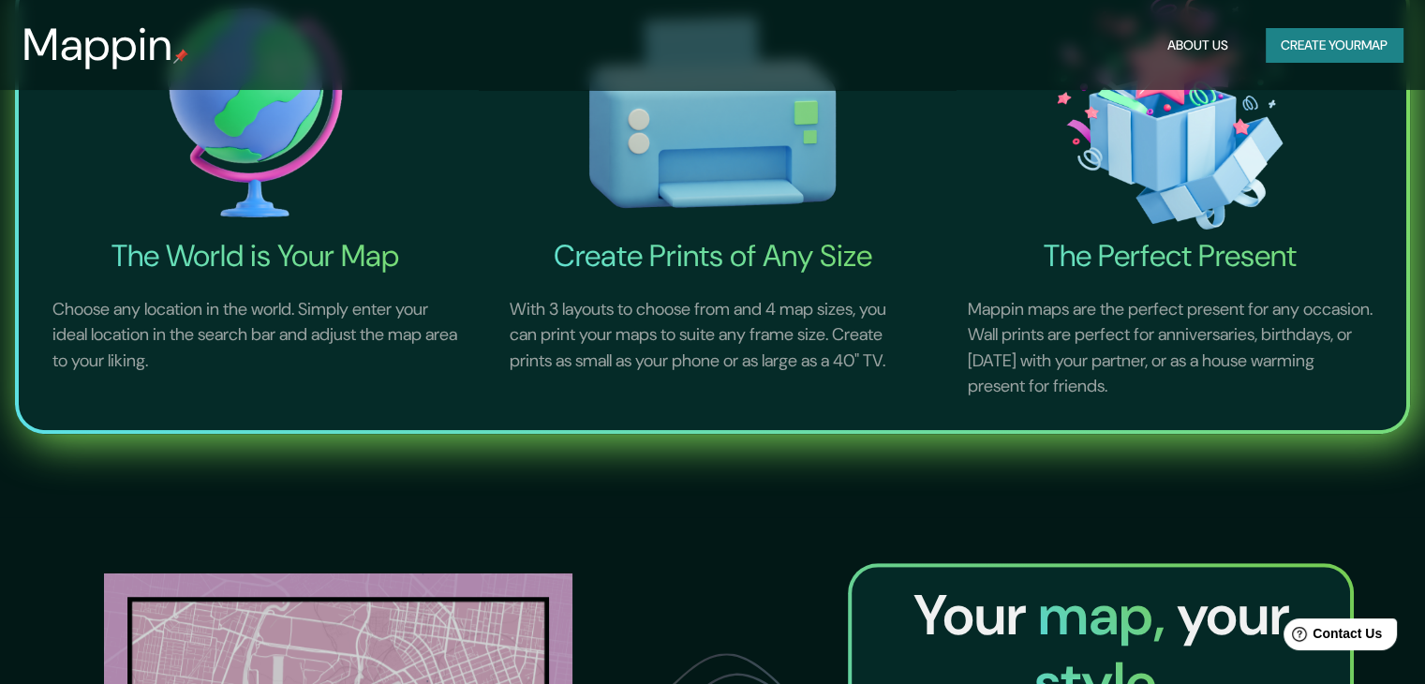
scroll to position [874, 0]
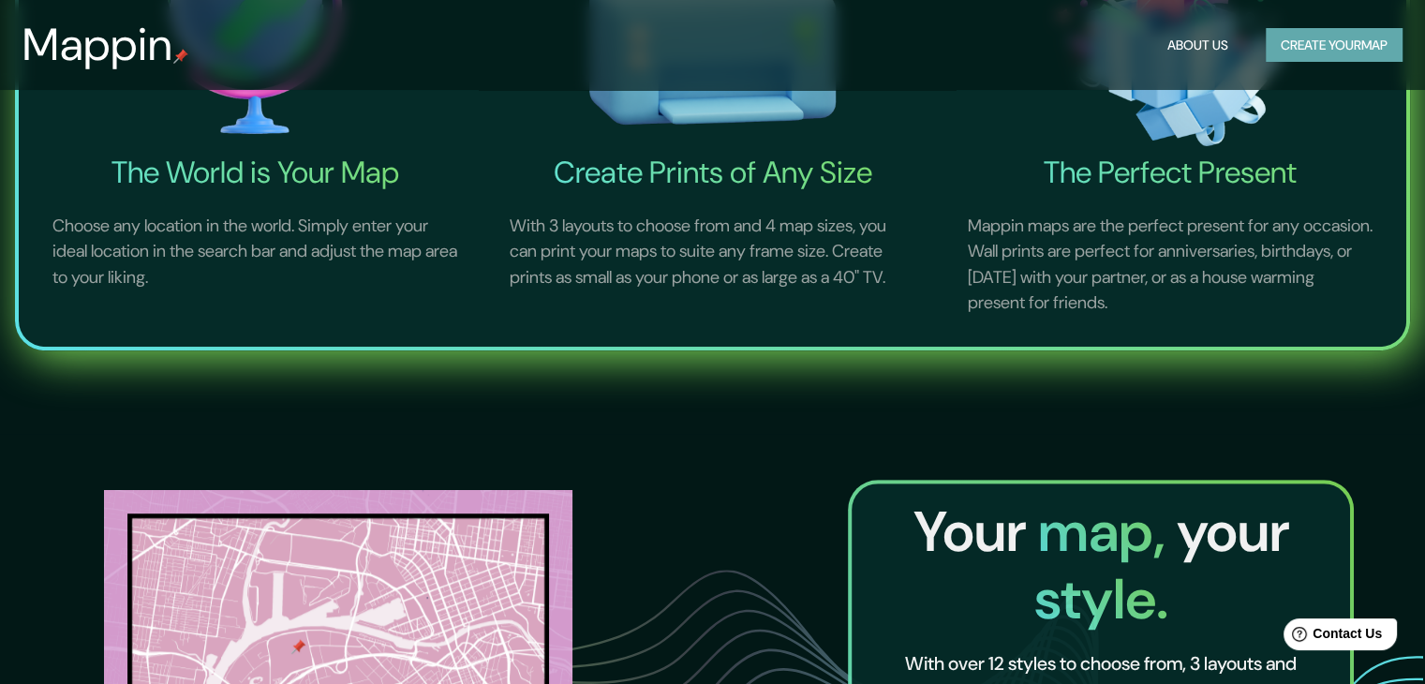
click at [1326, 38] on button "Create your map" at bounding box center [1334, 45] width 137 height 35
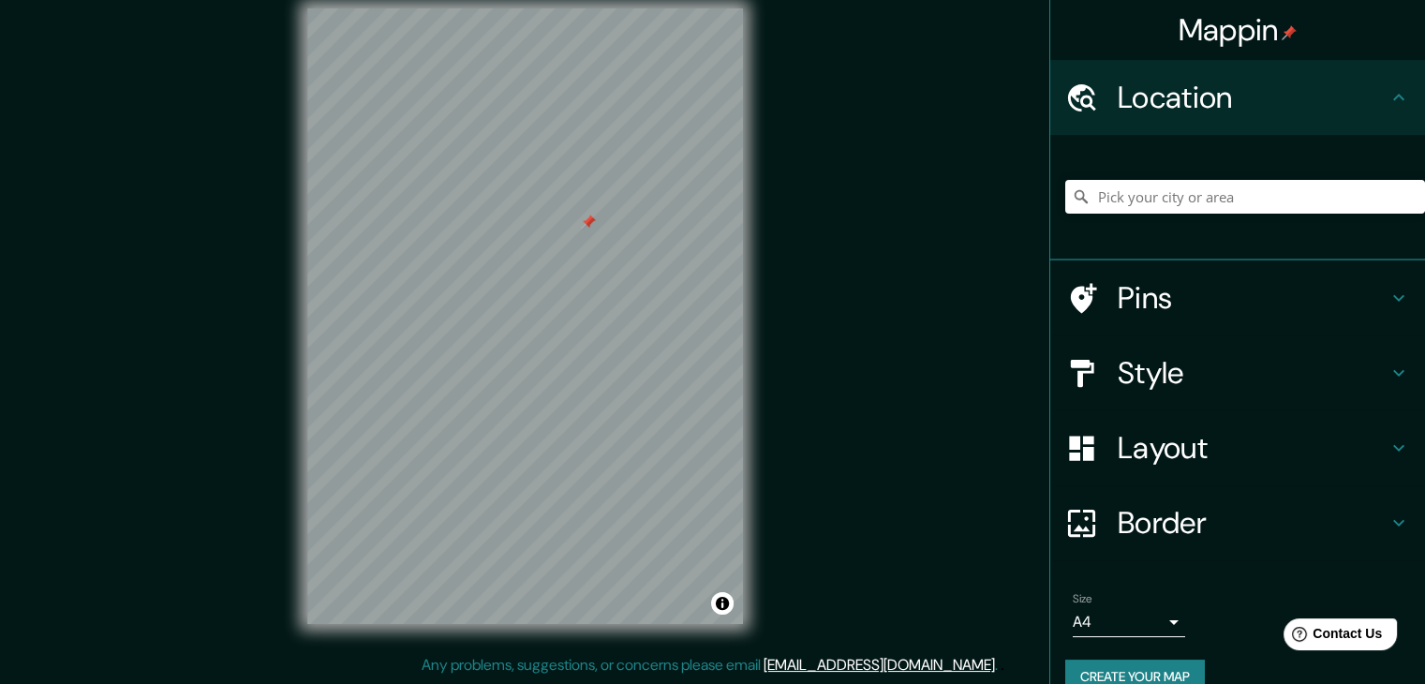
click at [1102, 675] on button "Create your map" at bounding box center [1136, 677] width 140 height 35
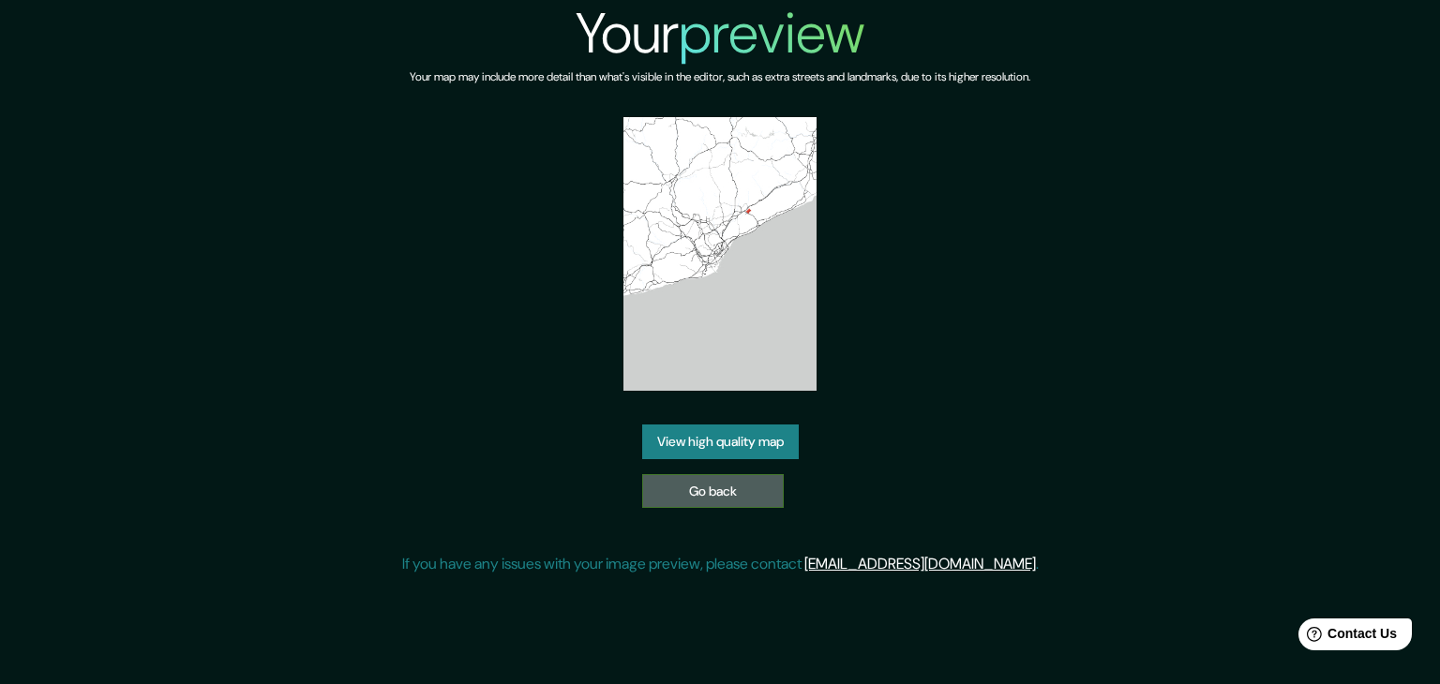
click at [679, 488] on link "Go back" at bounding box center [713, 491] width 142 height 35
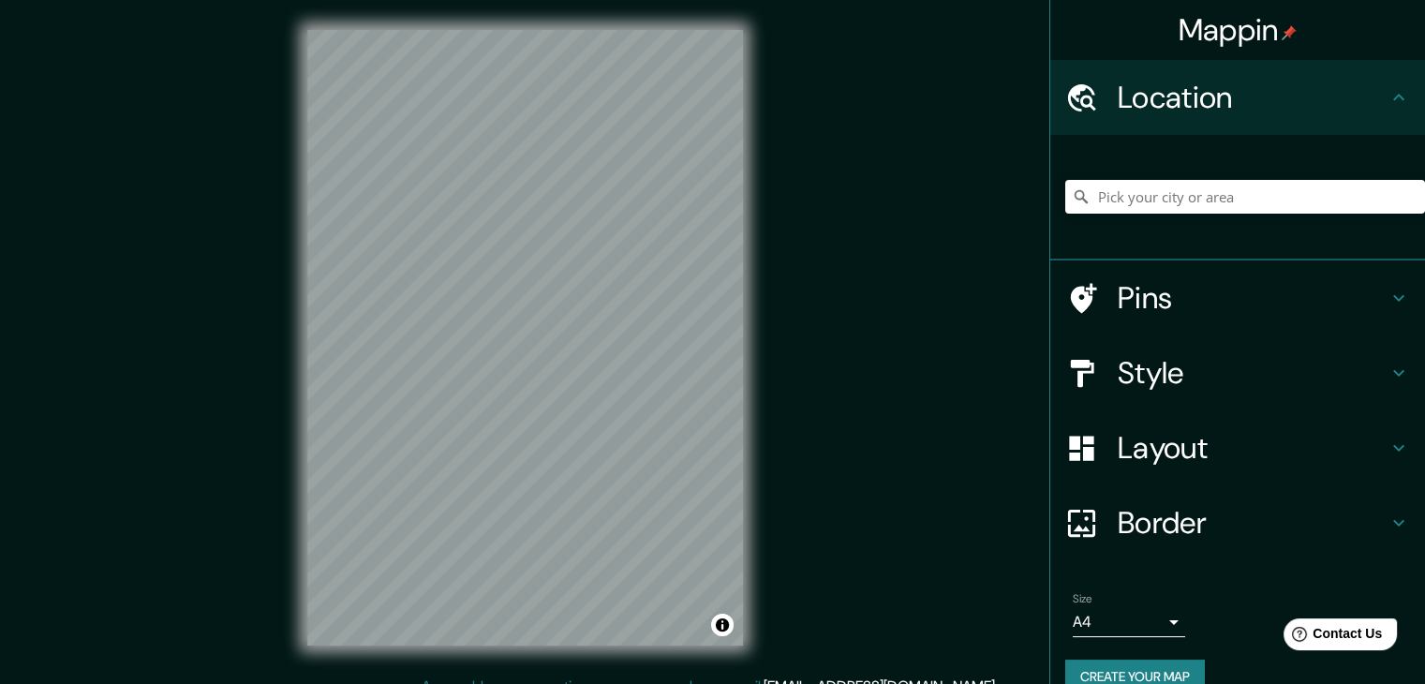
click at [955, 377] on div "Mappin Location Pins Style Layout Border Choose a border. Hint : you can make l…" at bounding box center [712, 353] width 1425 height 706
click at [764, 275] on div "© Mapbox © OpenStreetMap Improve this map" at bounding box center [525, 338] width 496 height 676
click at [806, 350] on div "Mappin Location Pins Style Layout Border Choose a border. Hint : you can make l…" at bounding box center [712, 353] width 1425 height 706
click at [751, 309] on div "© Mapbox © OpenStreetMap Improve this map" at bounding box center [525, 338] width 496 height 676
click at [711, 5] on div "© Mapbox © OpenStreetMap Improve this map" at bounding box center [525, 338] width 496 height 676
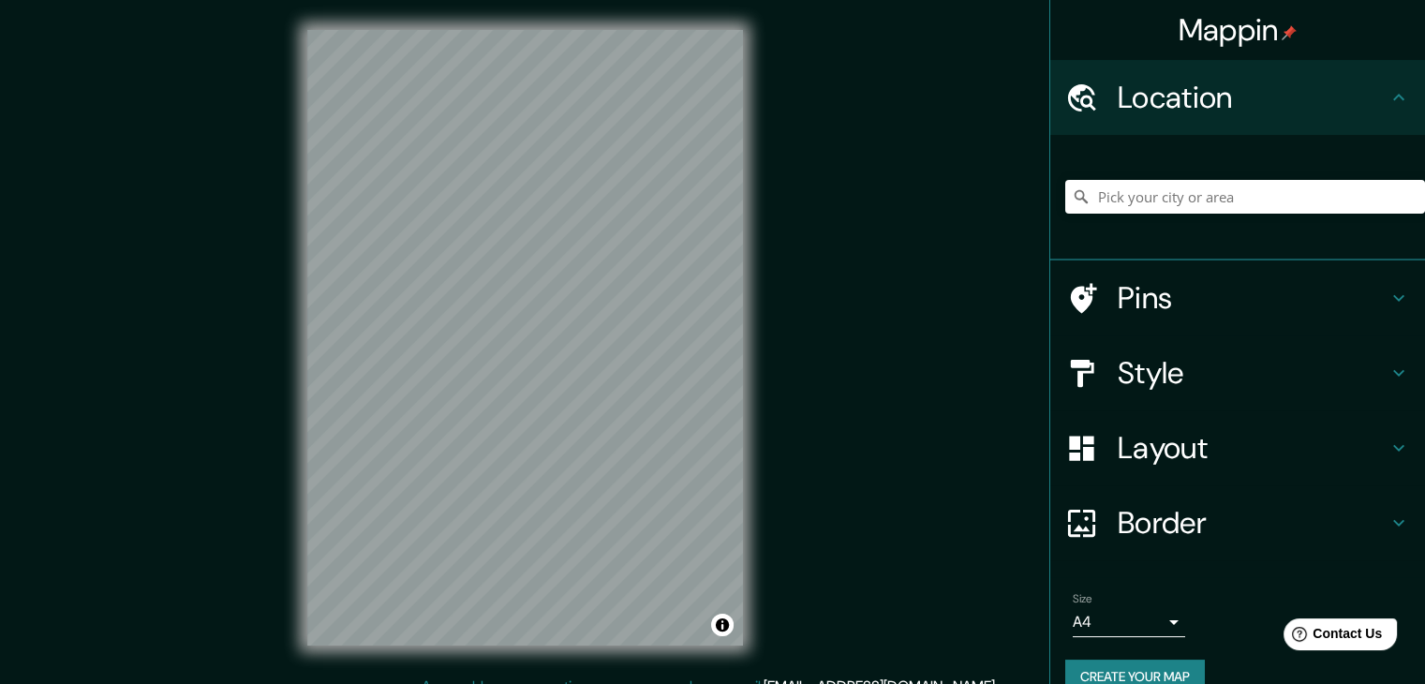
click at [1140, 455] on h4 "Layout" at bounding box center [1253, 447] width 270 height 37
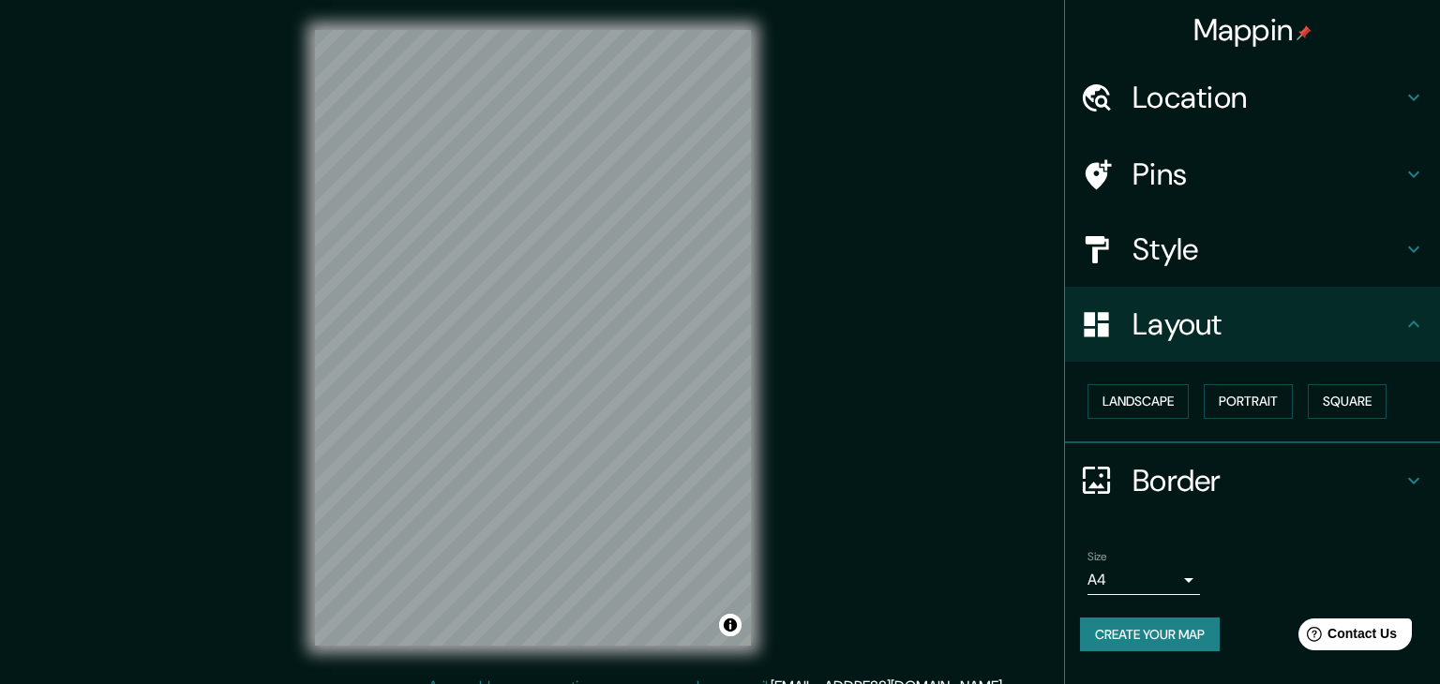
click at [1095, 566] on body "Mappin Location Pins Style Layout Landscape Portrait Square Border Choose a bor…" at bounding box center [720, 342] width 1440 height 684
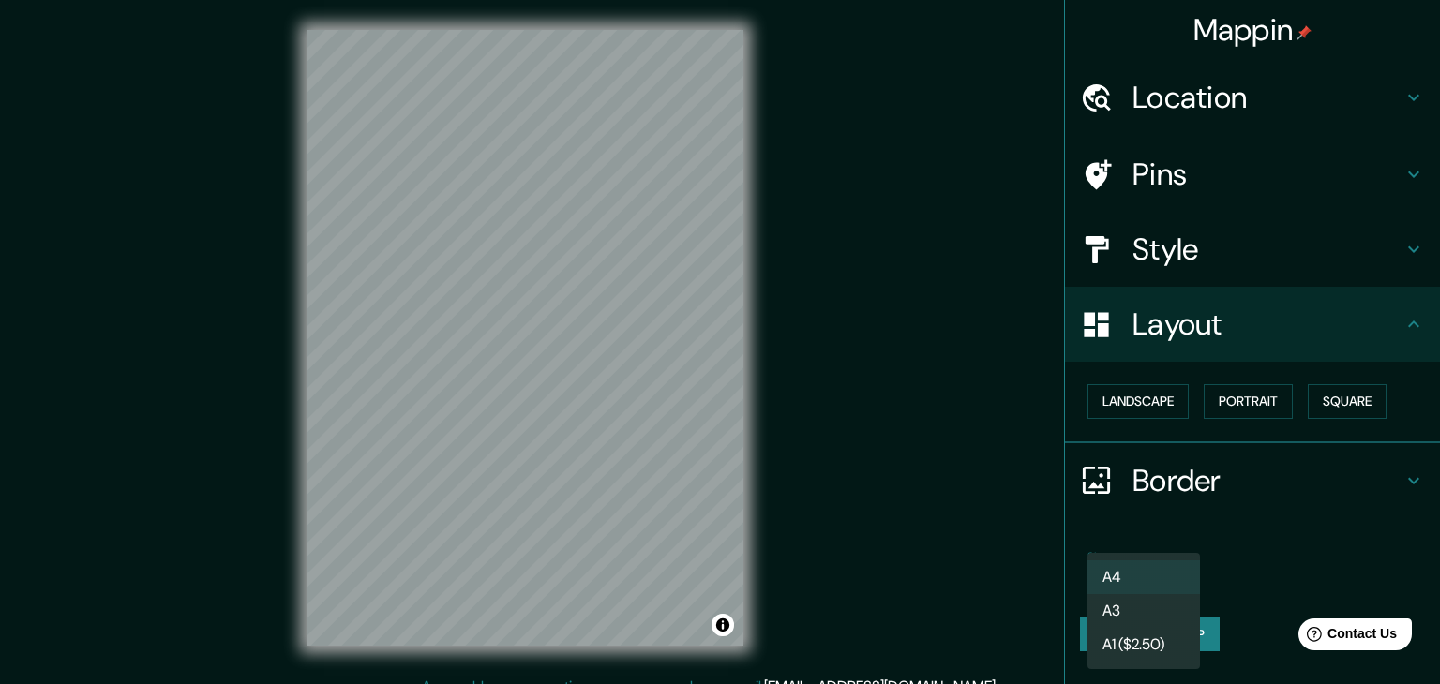
click at [1235, 574] on div at bounding box center [720, 342] width 1440 height 684
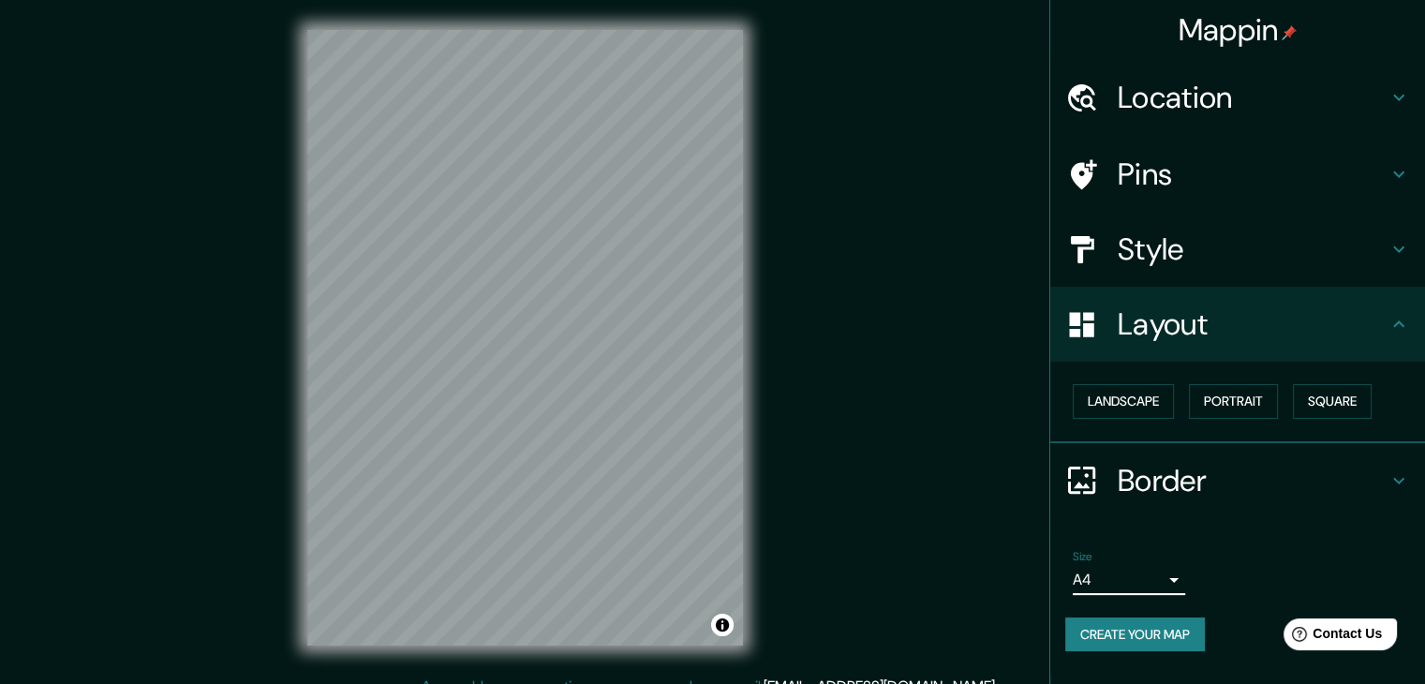
click at [1178, 269] on div "Style" at bounding box center [1238, 249] width 375 height 75
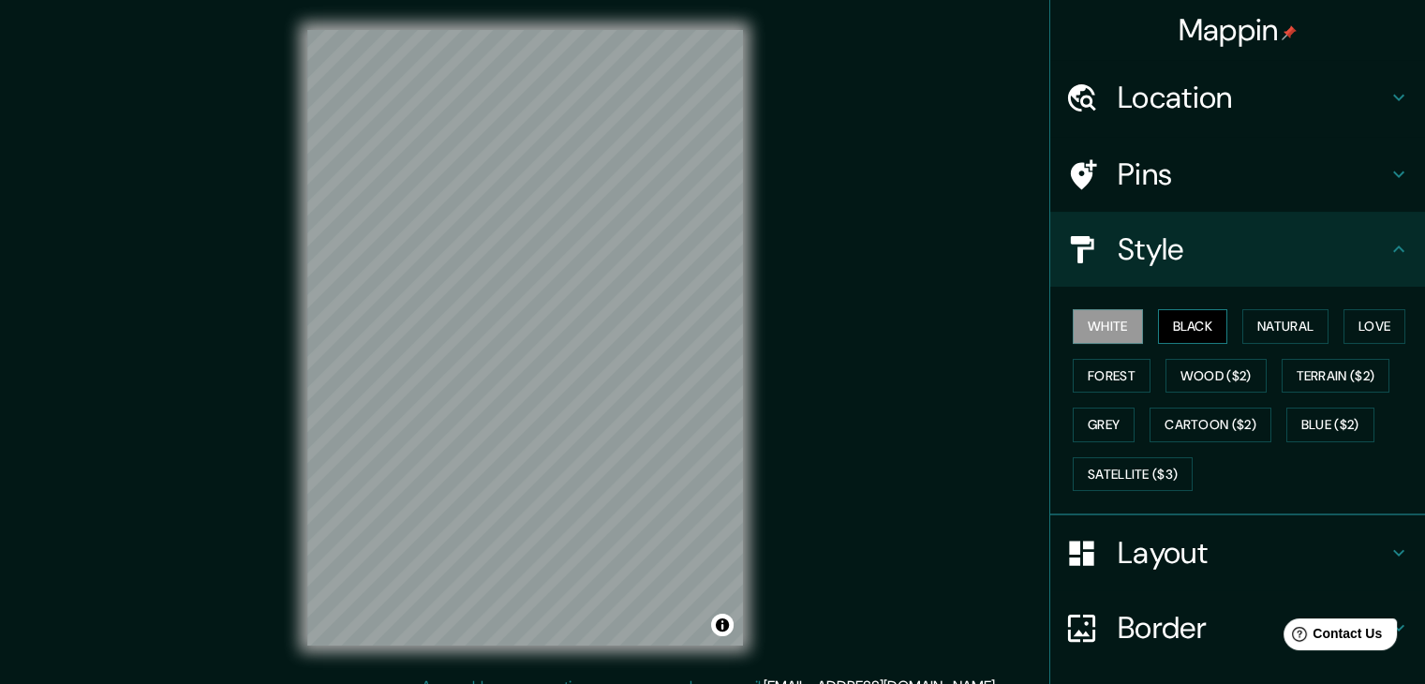
click at [1174, 326] on button "Black" at bounding box center [1193, 326] width 70 height 35
click at [1275, 326] on button "Natural" at bounding box center [1286, 326] width 86 height 35
click at [1173, 191] on h4 "Pins" at bounding box center [1253, 174] width 270 height 37
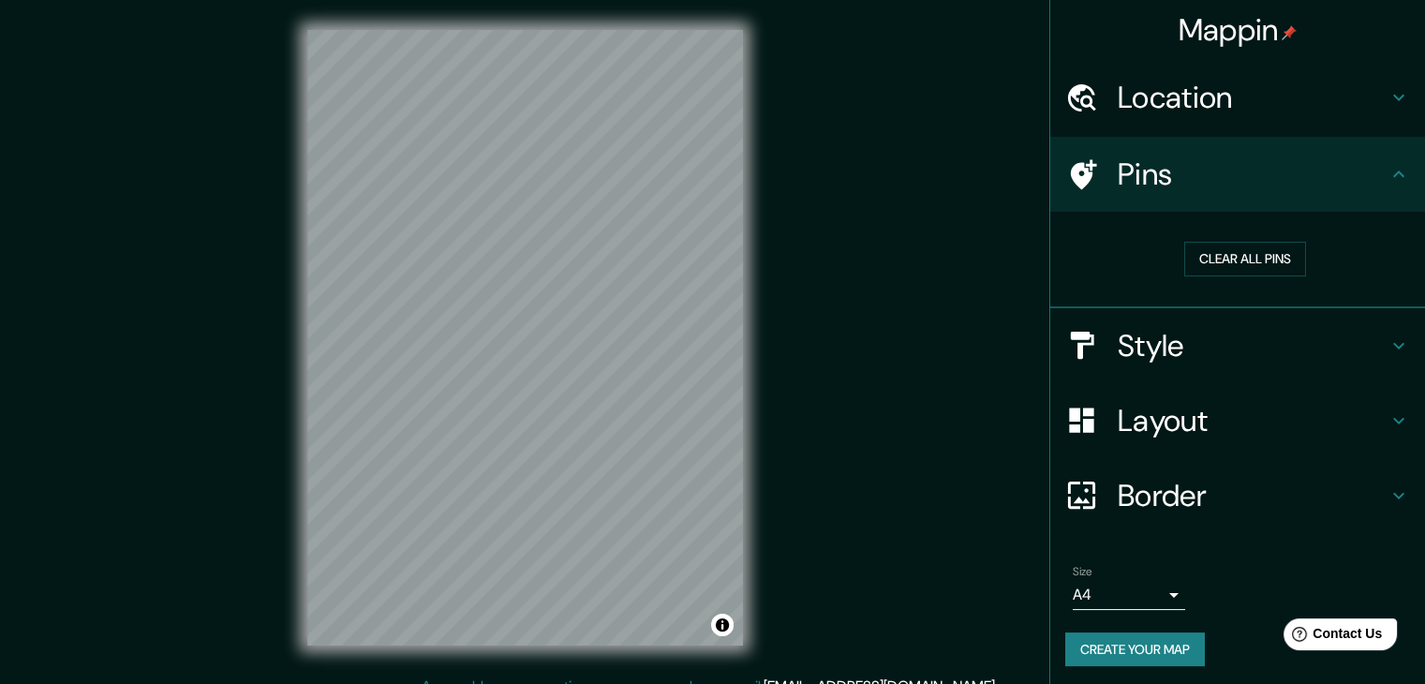
click at [1173, 191] on h4 "Pins" at bounding box center [1253, 174] width 270 height 37
click at [1146, 354] on h4 "Style" at bounding box center [1253, 345] width 270 height 37
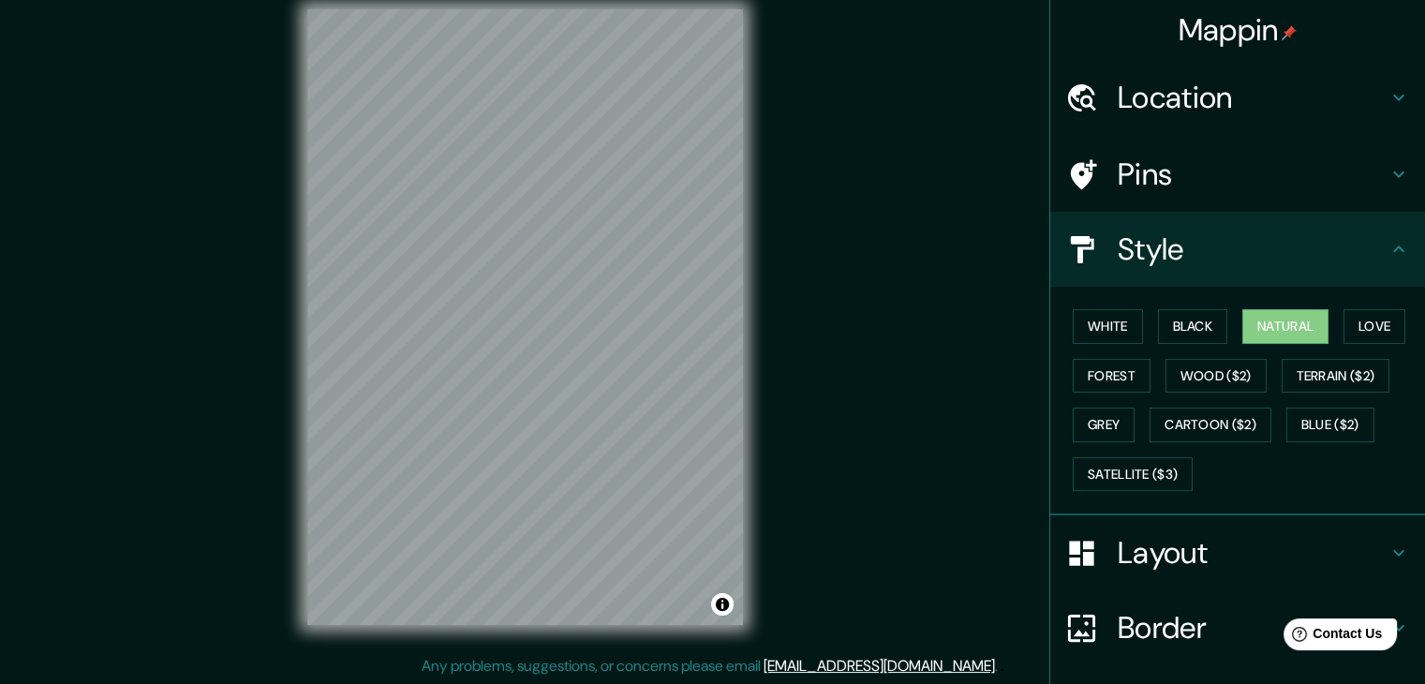
scroll to position [22, 0]
